Goal: Navigation & Orientation: Find specific page/section

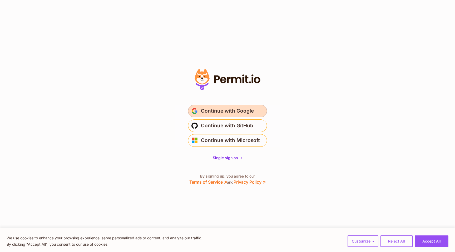
click at [226, 113] on span "Continue with Google" at bounding box center [227, 111] width 53 height 8
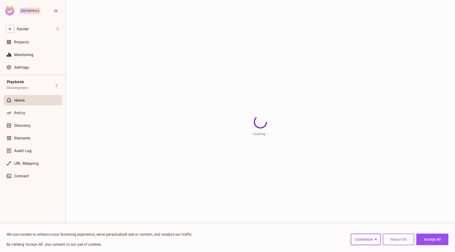
click at [395, 238] on button "Reject All" at bounding box center [398, 240] width 31 height 12
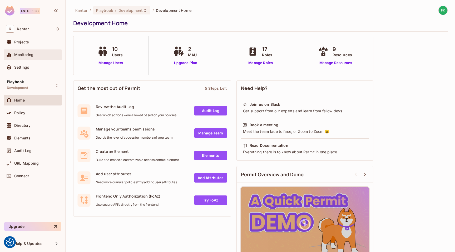
click at [19, 52] on div "Monitoring" at bounding box center [33, 55] width 54 height 6
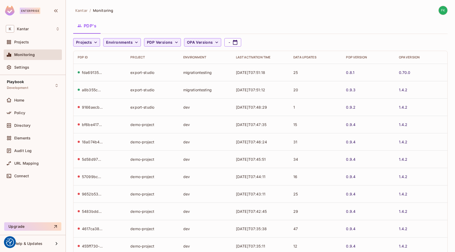
click at [32, 75] on div "Playbook Development Home Policy Directory Elements Audit Log URL Mapping Conne…" at bounding box center [33, 147] width 66 height 145
